Goal: Task Accomplishment & Management: Use online tool/utility

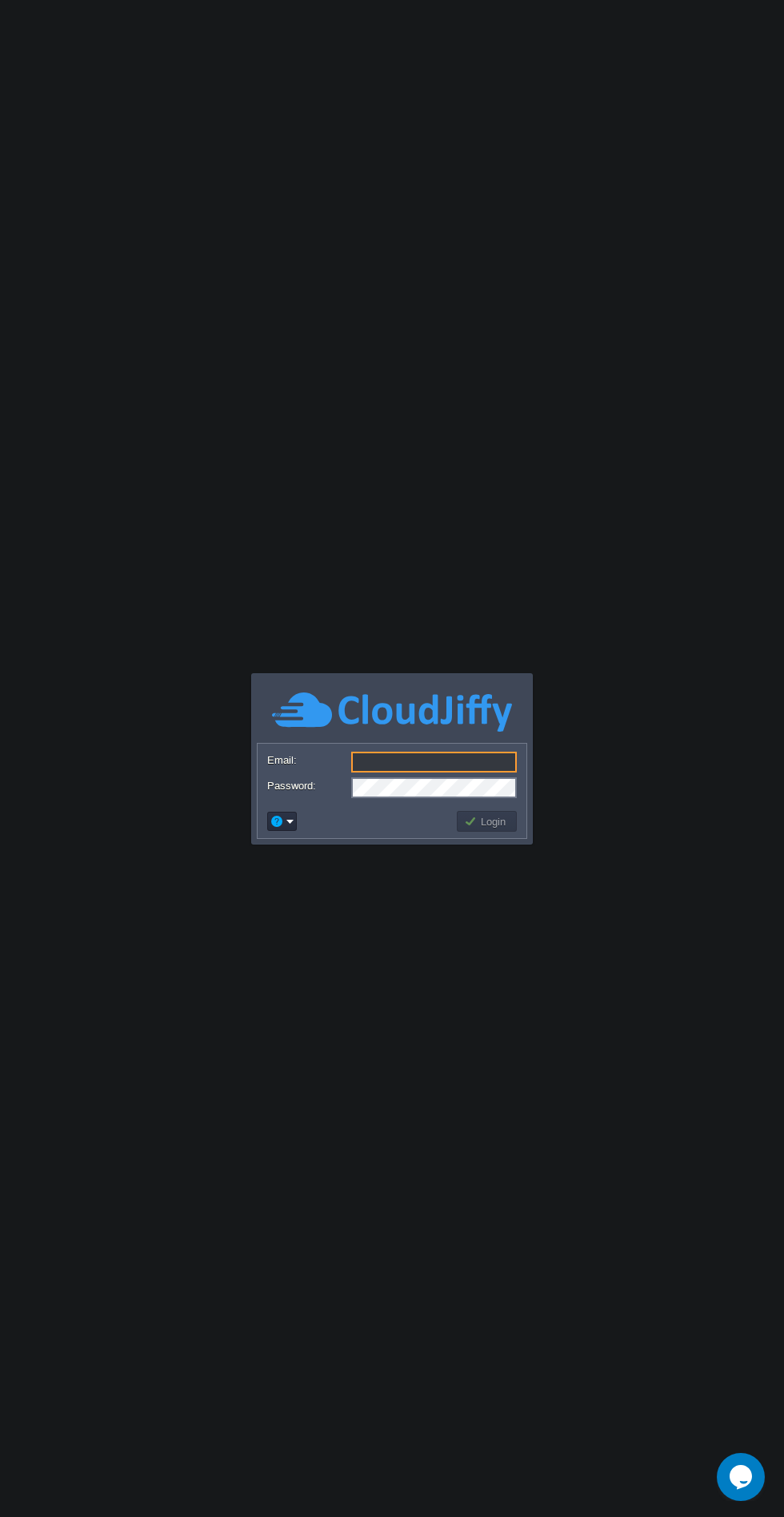
click at [446, 1071] on body "Application Platform v.8.10.2 Email: Password: Login" at bounding box center [392, 758] width 784 height 1517
click at [371, 735] on link at bounding box center [392, 730] width 240 height 12
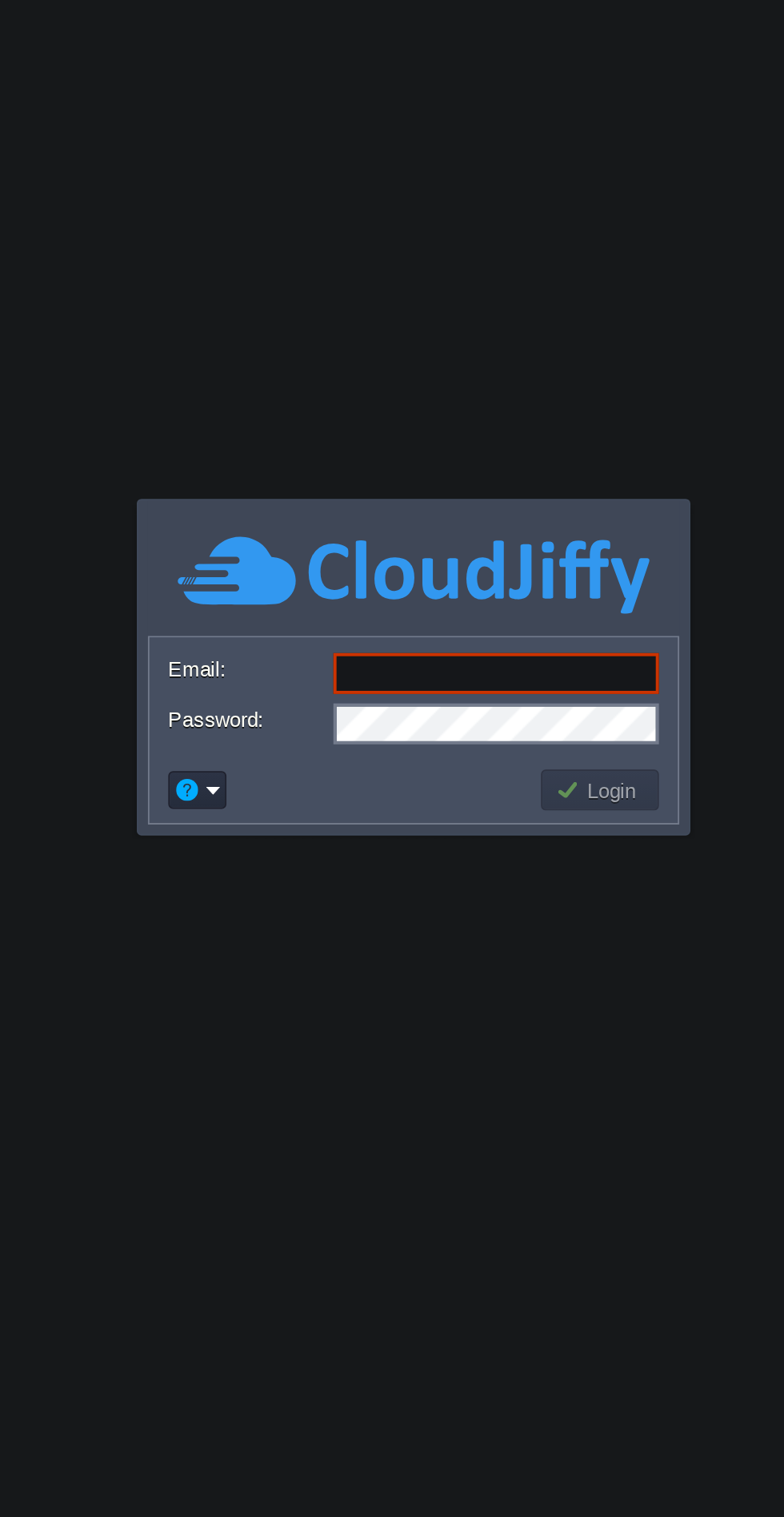
click at [374, 756] on input "Email:" at bounding box center [434, 763] width 165 height 21
type input "[EMAIL_ADDRESS][DOMAIN_NAME]"
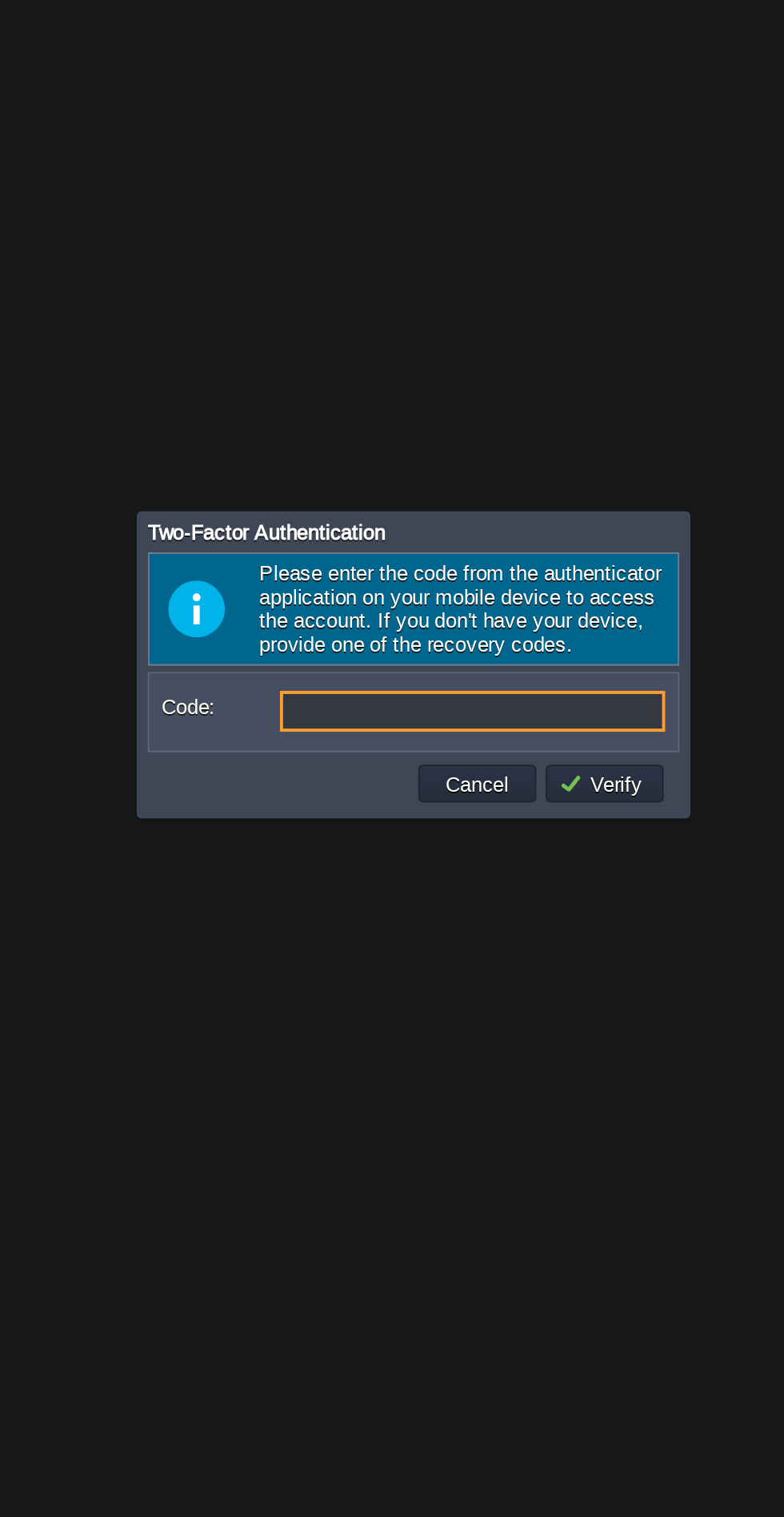
click at [345, 782] on input "Code:" at bounding box center [422, 782] width 196 height 21
type input "001922"
click at [483, 821] on button "Verify" at bounding box center [490, 818] width 48 height 15
